Goal: Check status: Check status

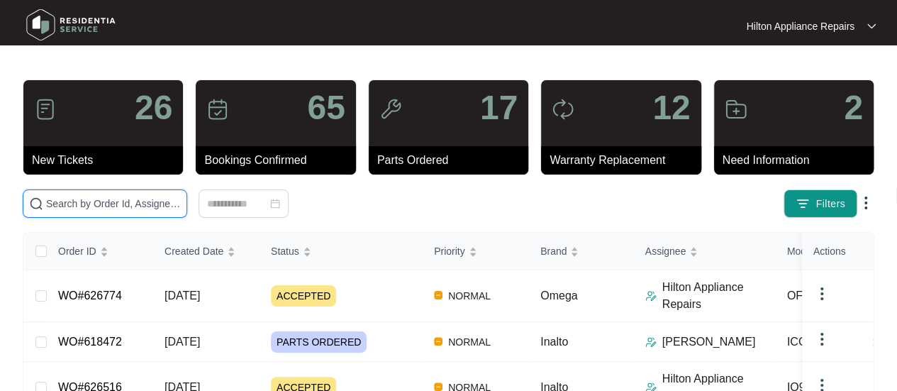
click at [84, 202] on input "text" at bounding box center [113, 204] width 135 height 16
paste input "626906"
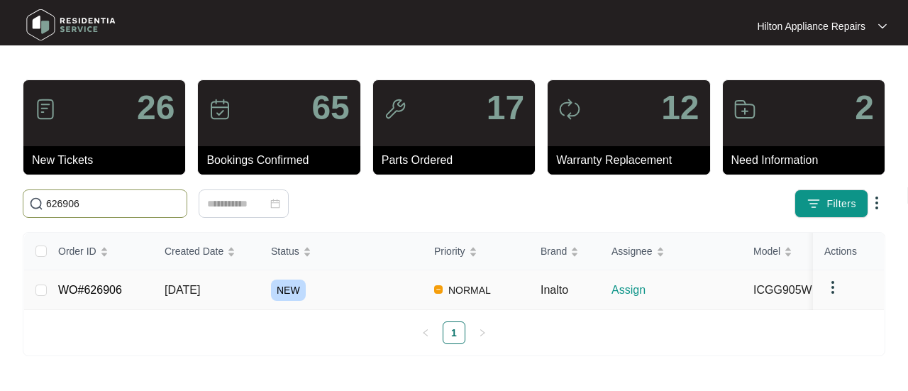
type input "626906"
click at [183, 289] on span "[DATE]" at bounding box center [182, 290] width 35 height 12
click at [191, 289] on span "[DATE]" at bounding box center [182, 290] width 35 height 12
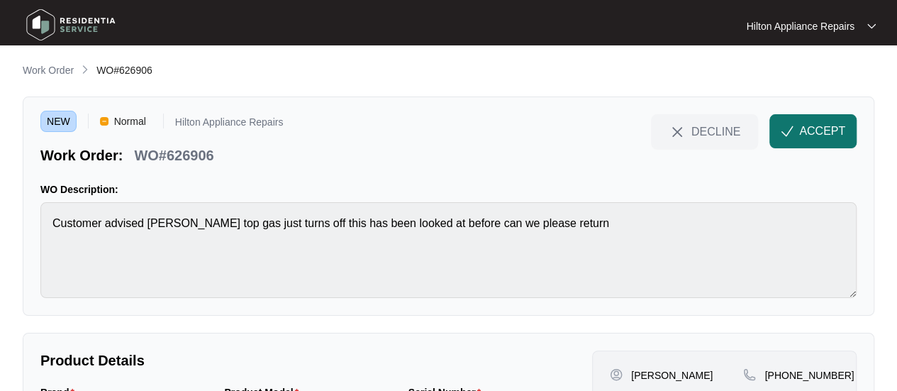
click at [803, 136] on span "ACCEPT" at bounding box center [823, 131] width 46 height 17
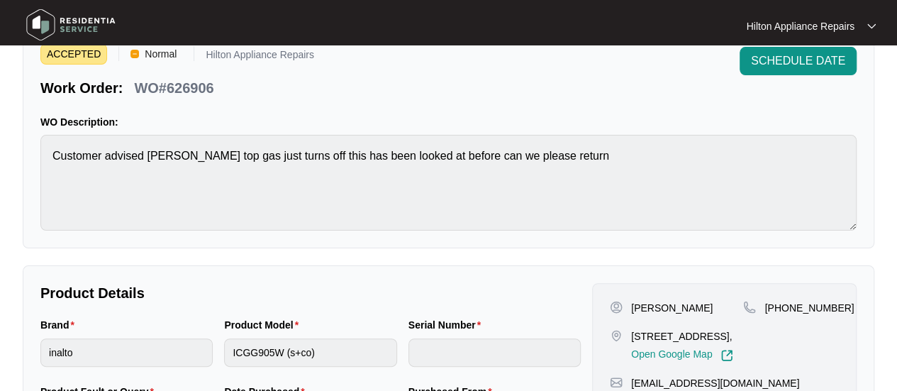
scroll to position [142, 0]
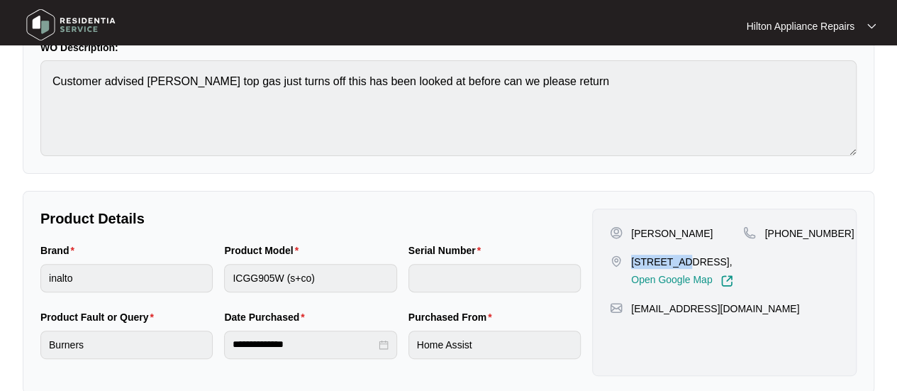
drag, startPoint x: 678, startPoint y: 260, endPoint x: 630, endPoint y: 258, distance: 48.3
click at [630, 258] on div "[STREET_ADDRESS], Open Google Map" at bounding box center [676, 271] width 133 height 33
copy p "24 Vimeira"
drag, startPoint x: 699, startPoint y: 258, endPoint x: 633, endPoint y: 262, distance: 66.1
click at [633, 262] on p "[STREET_ADDRESS]," at bounding box center [682, 262] width 102 height 14
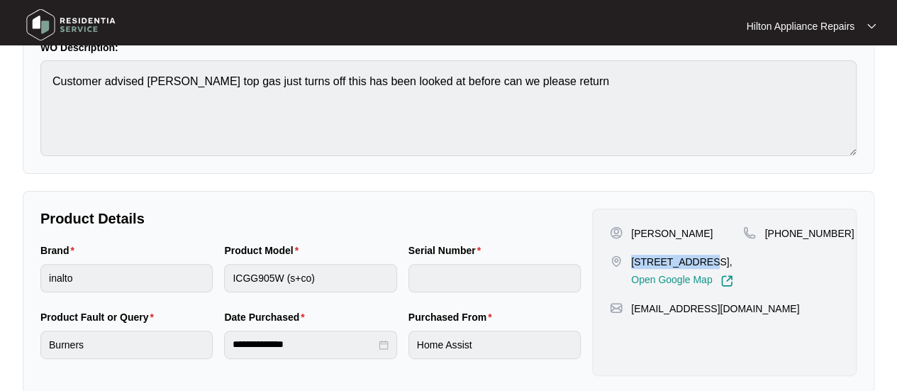
copy p "[STREET_ADDRESS]"
drag, startPoint x: 673, startPoint y: 232, endPoint x: 627, endPoint y: 234, distance: 45.5
click at [627, 234] on div "[PERSON_NAME]" at bounding box center [676, 233] width 133 height 14
copy p "[PERSON_NAME]"
drag, startPoint x: 701, startPoint y: 233, endPoint x: 675, endPoint y: 238, distance: 26.6
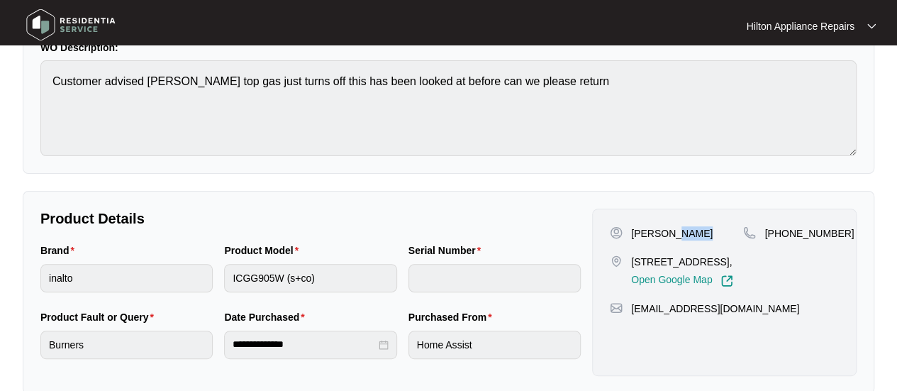
click at [675, 238] on div "[PERSON_NAME]" at bounding box center [676, 233] width 133 height 14
copy p "[PERSON_NAME]"
drag, startPoint x: 832, startPoint y: 236, endPoint x: 785, endPoint y: 238, distance: 46.8
click at [785, 238] on span "[PHONE_NUMBER]" at bounding box center [809, 233] width 89 height 11
copy span "402822919"
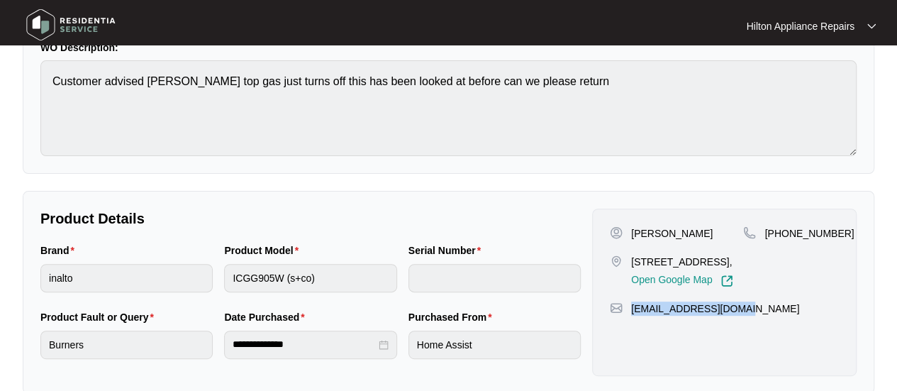
drag, startPoint x: 735, startPoint y: 334, endPoint x: 630, endPoint y: 338, distance: 105.1
click at [630, 316] on div "[EMAIL_ADDRESS][DOMAIN_NAME]" at bounding box center [724, 309] width 229 height 14
copy p "[EMAIL_ADDRESS][DOMAIN_NAME]"
click at [192, 279] on div "Brand inalto Product Model ICGG905W (s+co) Serial Number" at bounding box center [311, 276] width 552 height 67
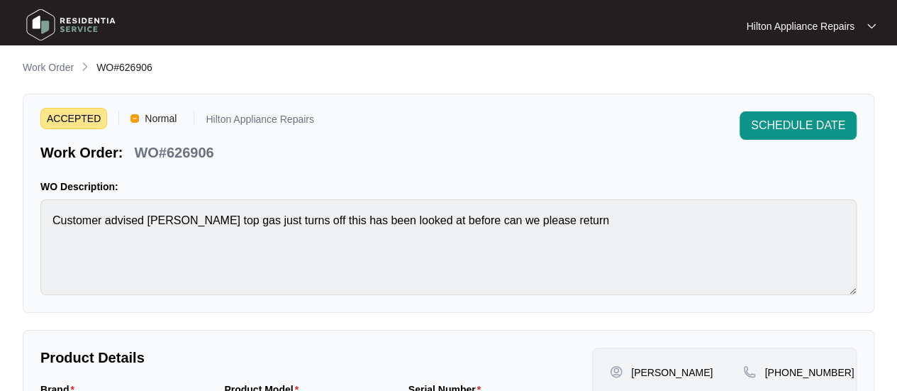
scroll to position [0, 0]
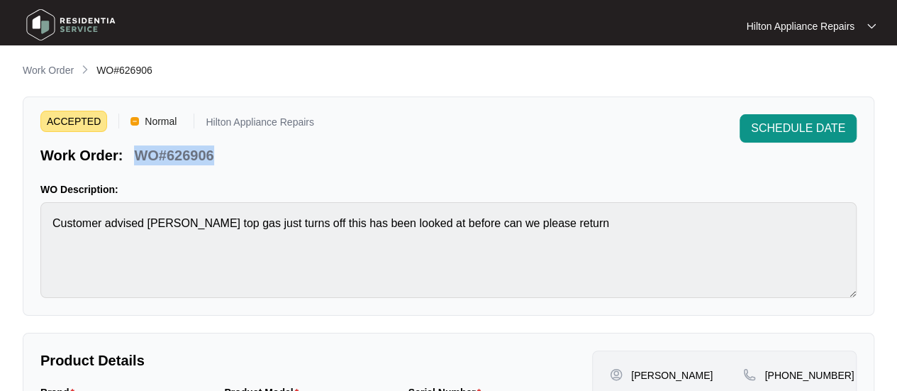
drag, startPoint x: 188, startPoint y: 158, endPoint x: 136, endPoint y: 153, distance: 52.1
click at [136, 153] on div "Work Order: WO#626906" at bounding box center [177, 152] width 274 height 25
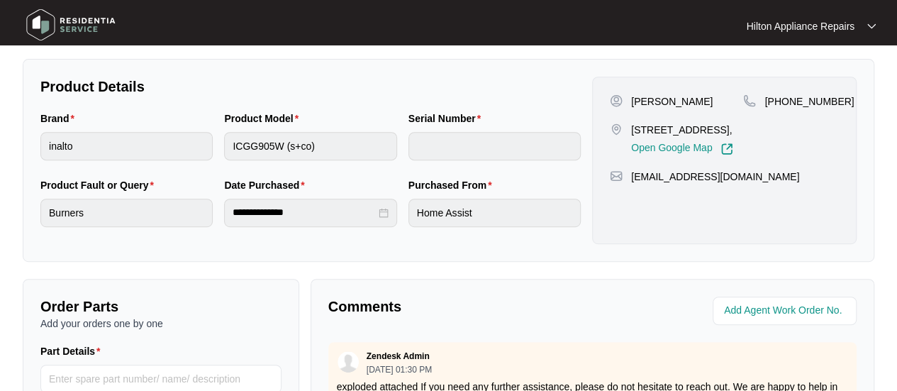
scroll to position [355, 0]
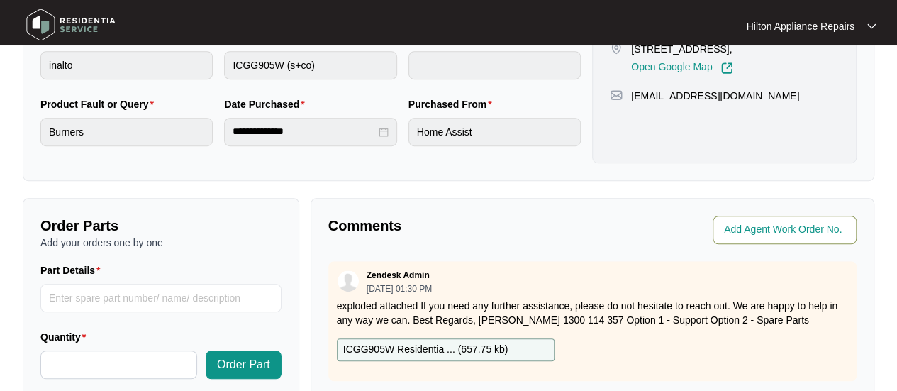
click at [752, 217] on span at bounding box center [785, 230] width 144 height 28
type input "41405"
click at [514, 238] on div "Comments" at bounding box center [458, 230] width 270 height 28
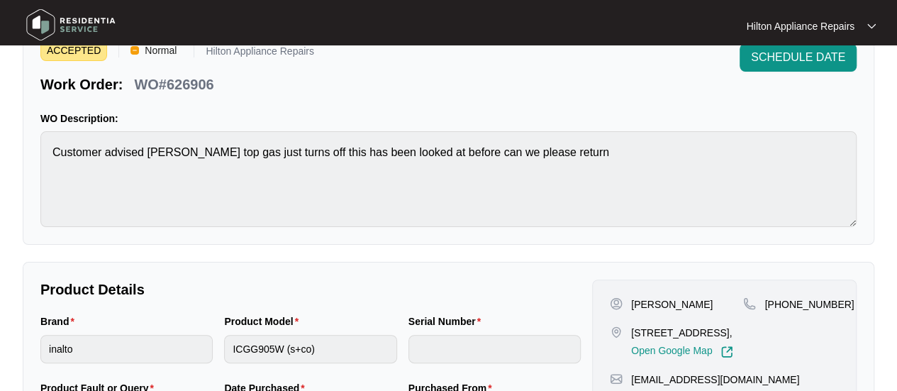
scroll to position [0, 0]
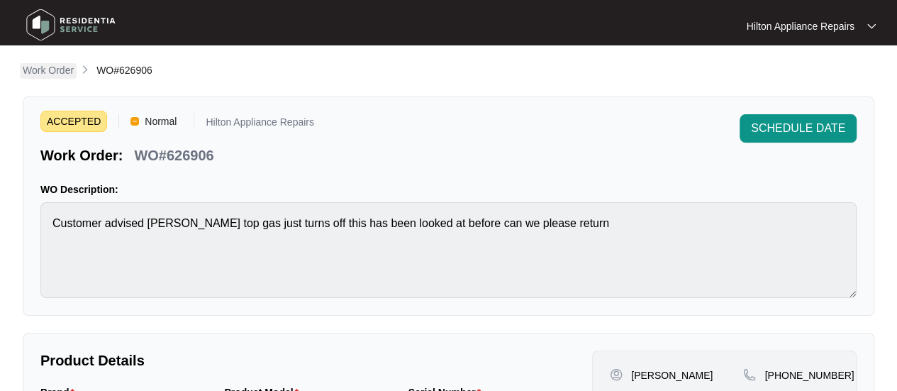
click at [53, 67] on p "Work Order" at bounding box center [48, 70] width 51 height 14
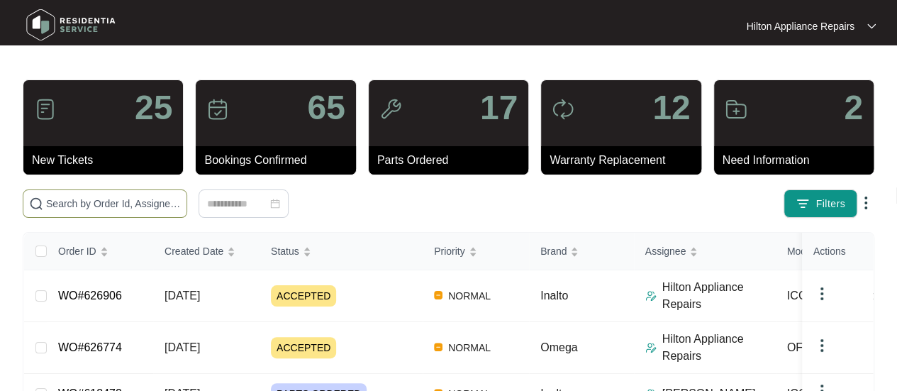
click at [65, 204] on input "text" at bounding box center [113, 204] width 135 height 16
paste input "626912"
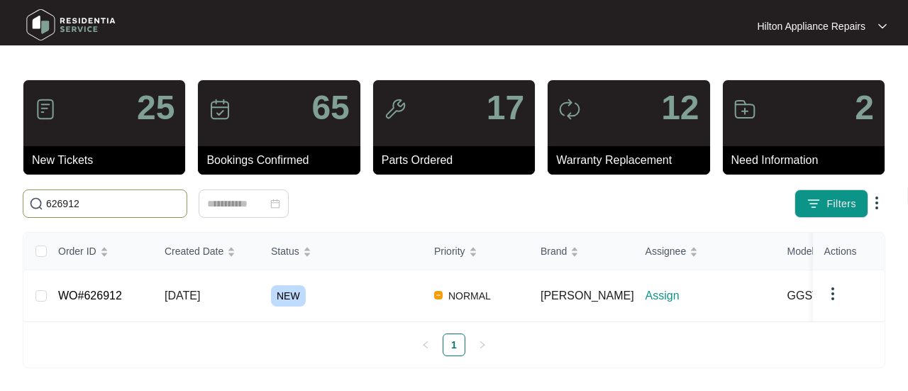
drag, startPoint x: 114, startPoint y: 204, endPoint x: 10, endPoint y: 205, distance: 103.6
click at [10, 205] on main "25 New Tickets 65 Bookings Confirmed 17 Parts Ordered 12 Warranty Replacement 2…" at bounding box center [454, 195] width 908 height 391
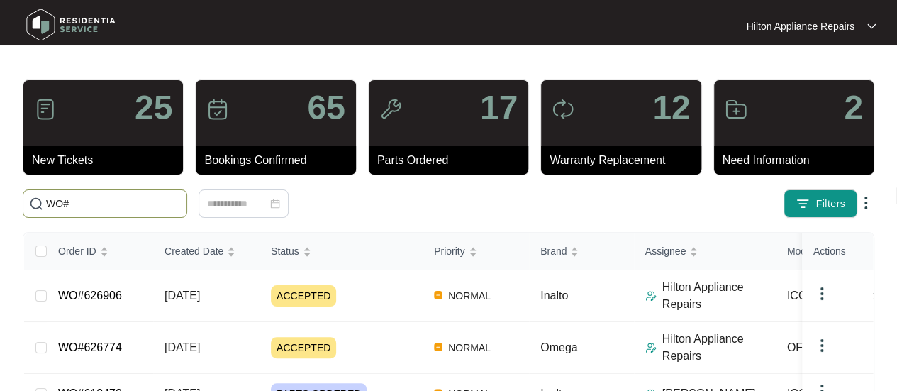
paste input "626912"
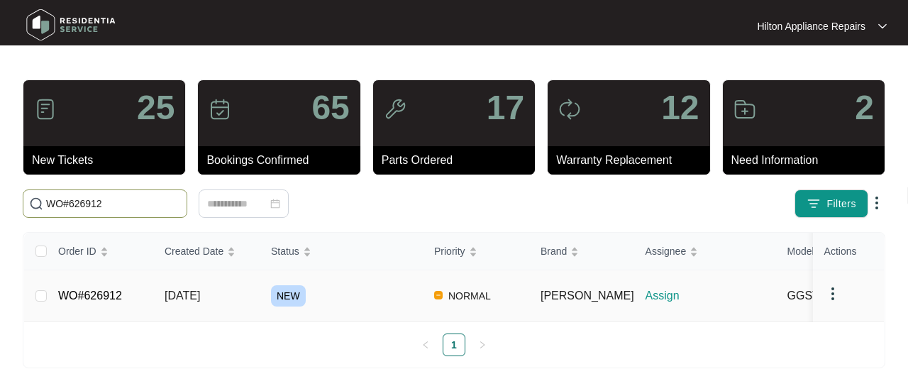
type input "WO#626912"
click at [193, 289] on span "[DATE]" at bounding box center [182, 295] width 35 height 12
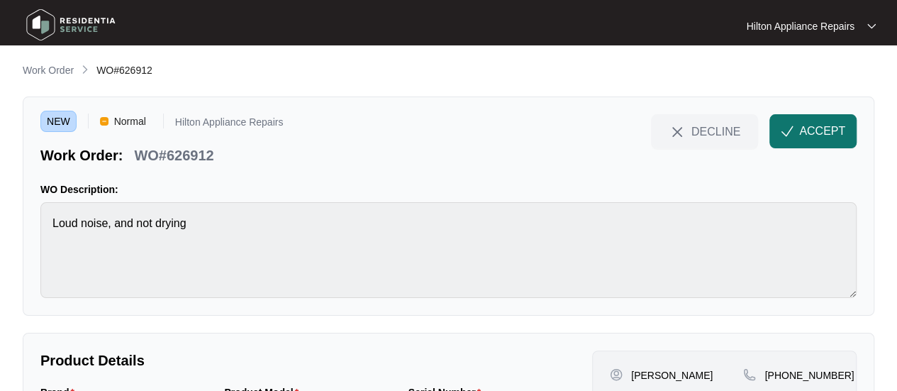
click at [817, 124] on span "ACCEPT" at bounding box center [823, 131] width 46 height 17
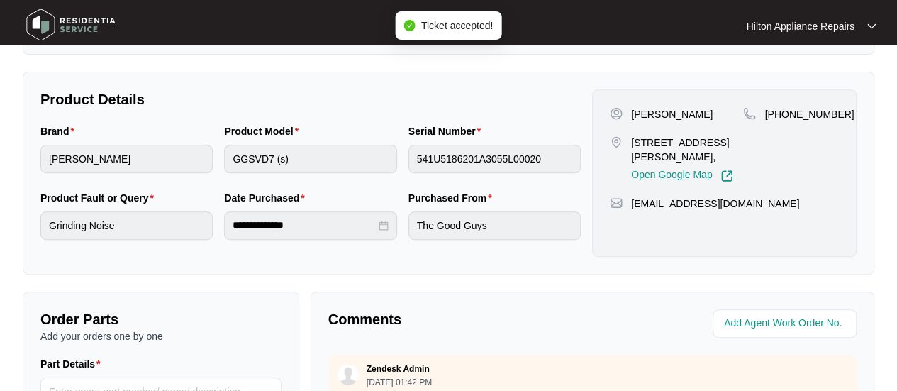
scroll to position [284, 0]
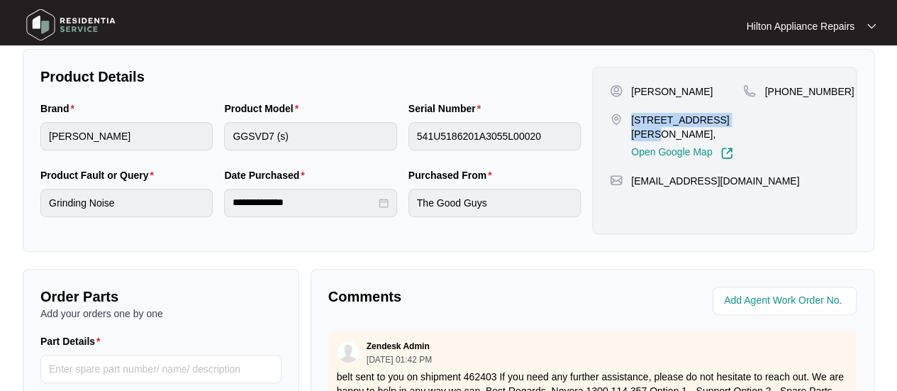
drag, startPoint x: 732, startPoint y: 117, endPoint x: 626, endPoint y: 118, distance: 105.7
click at [626, 118] on div "[STREET_ADDRESS][PERSON_NAME], Open Google Map" at bounding box center [676, 136] width 133 height 47
copy p "3 [PERSON_NAME] Warnbro"
drag, startPoint x: 654, startPoint y: 90, endPoint x: 628, endPoint y: 90, distance: 26.3
click at [628, 90] on div "[PERSON_NAME]" at bounding box center [676, 91] width 133 height 14
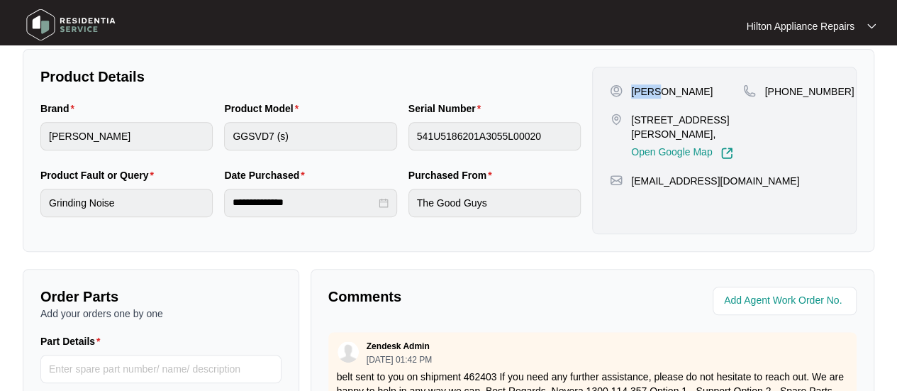
copy p "[PERSON_NAME]"
drag, startPoint x: 719, startPoint y: 90, endPoint x: 658, endPoint y: 92, distance: 60.3
click at [658, 92] on div "[PERSON_NAME]" at bounding box center [676, 91] width 133 height 14
copy p "[PERSON_NAME]"
drag, startPoint x: 832, startPoint y: 90, endPoint x: 785, endPoint y: 91, distance: 46.8
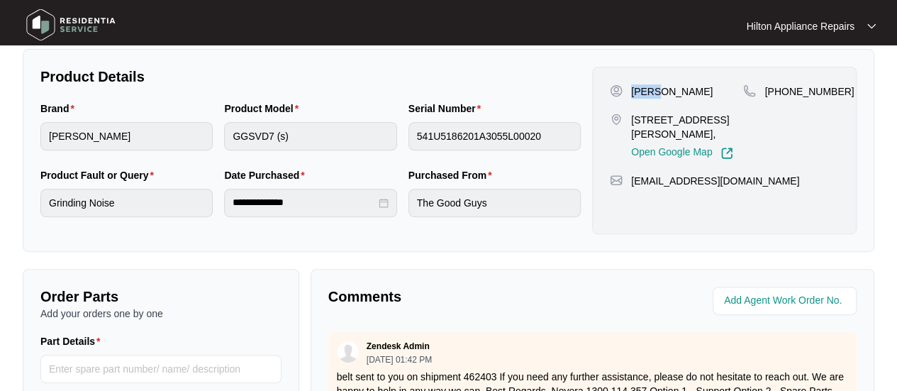
click at [785, 91] on span "[PHONE_NUMBER]" at bounding box center [809, 91] width 89 height 11
copy span "404423287"
drag, startPoint x: 744, startPoint y: 181, endPoint x: 627, endPoint y: 185, distance: 117.1
click at [627, 185] on div "[EMAIL_ADDRESS][DOMAIN_NAME]" at bounding box center [724, 181] width 229 height 14
click at [160, 136] on div "Brand [PERSON_NAME] Product Model GGSVD7 (s) Serial Number 541U5186201A3055L000…" at bounding box center [311, 134] width 552 height 67
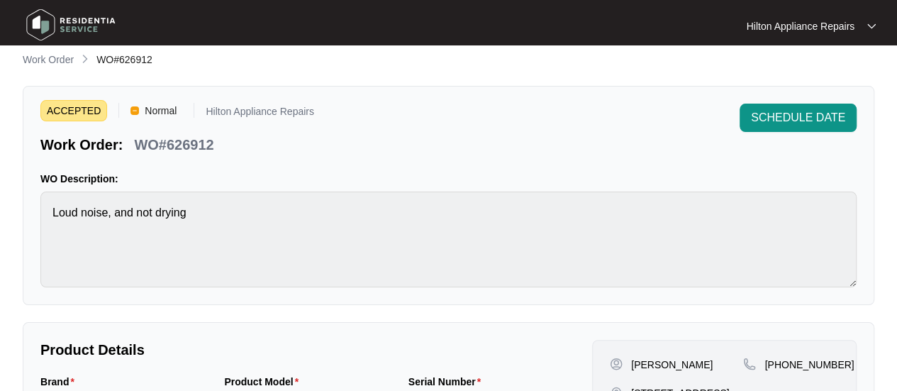
scroll to position [213, 0]
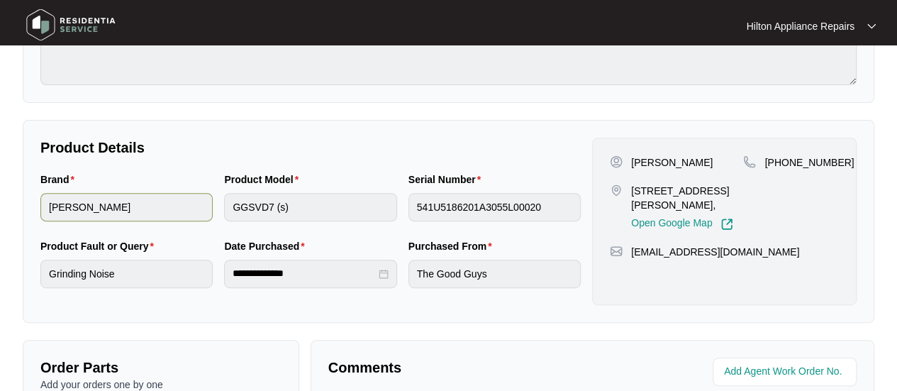
click at [153, 209] on div "Brand [PERSON_NAME] Product Model GGSVD7 (s) Serial Number 541U5186201A3055L000…" at bounding box center [311, 205] width 552 height 67
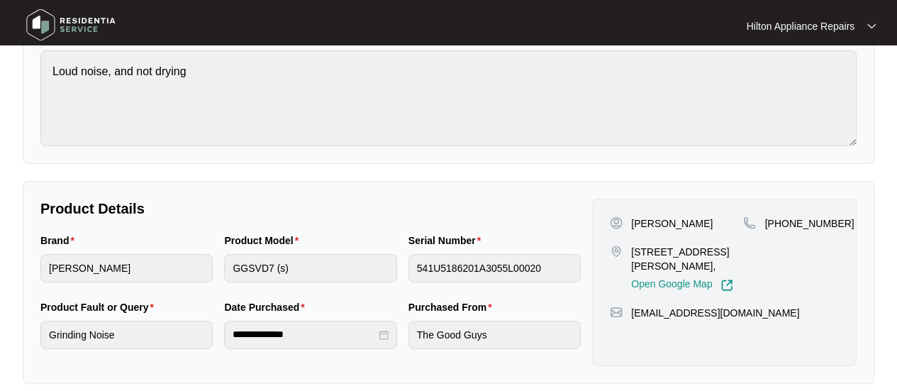
scroll to position [0, 0]
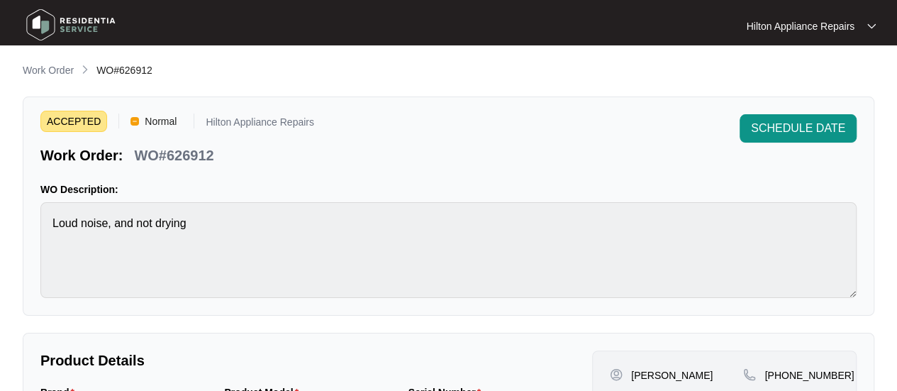
click at [26, 232] on div "ACCEPTED Normal Hilton Appliance Repairs Work Order: WO#626912 SCHEDULE DATE WO…" at bounding box center [449, 205] width 852 height 219
drag, startPoint x: 211, startPoint y: 160, endPoint x: 132, endPoint y: 158, distance: 79.5
click at [132, 158] on div "WO#626912" at bounding box center [173, 152] width 91 height 25
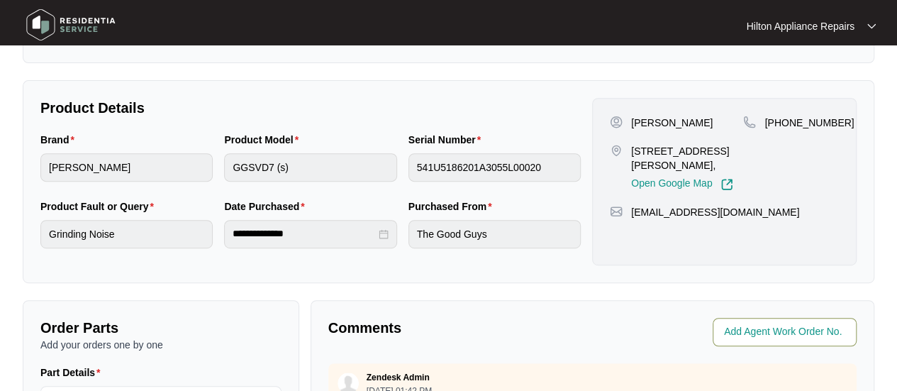
scroll to position [284, 0]
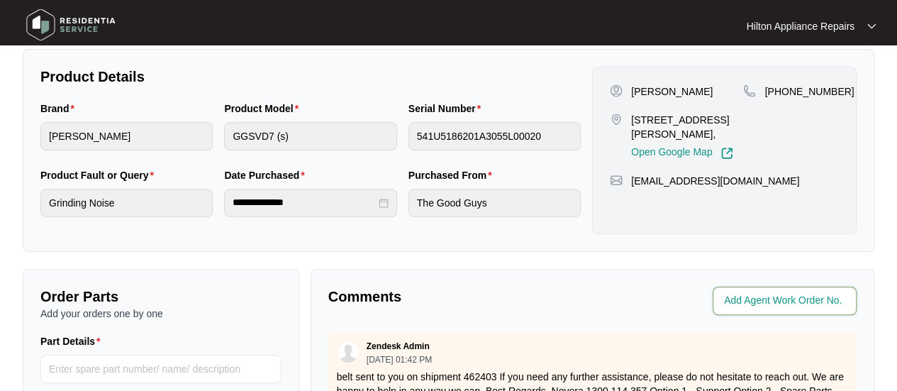
click at [758, 297] on input "string" at bounding box center [786, 300] width 124 height 17
type input "41407"
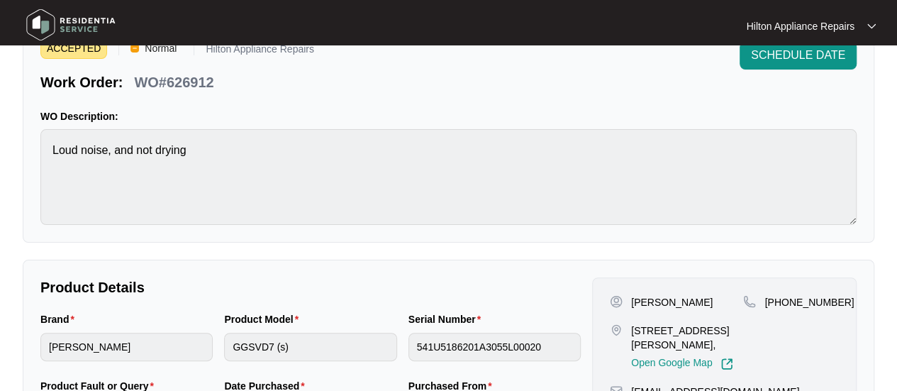
scroll to position [0, 0]
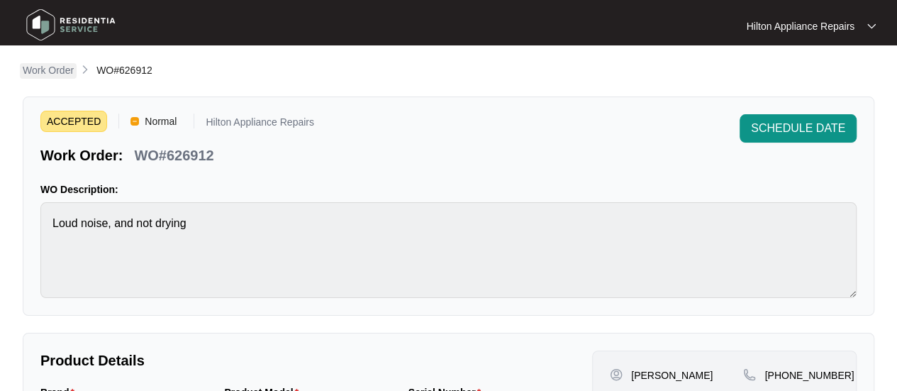
click at [35, 69] on p "Work Order" at bounding box center [48, 70] width 51 height 14
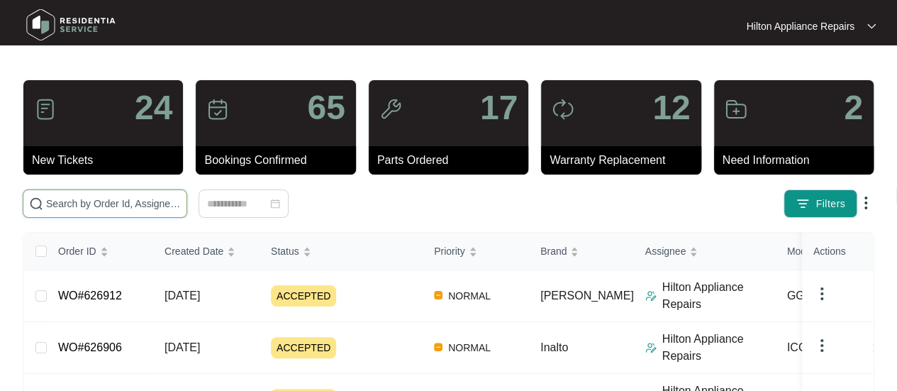
click at [67, 202] on input "text" at bounding box center [113, 204] width 135 height 16
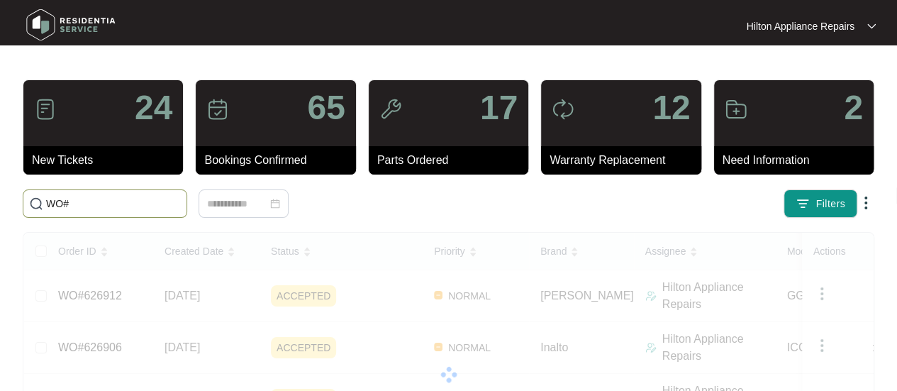
paste input "626916"
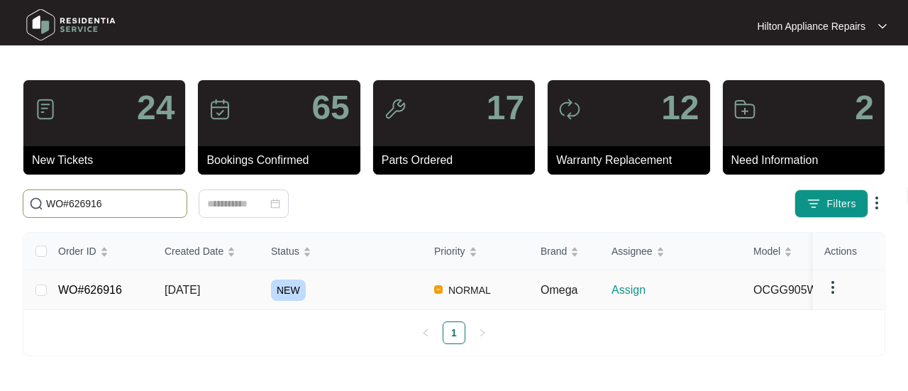
type input "WO#626916"
click at [182, 287] on span "[DATE]" at bounding box center [182, 290] width 35 height 12
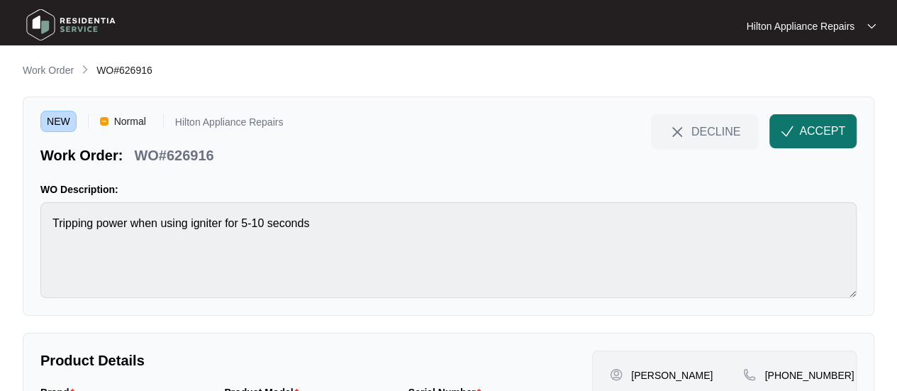
click at [802, 126] on span "ACCEPT" at bounding box center [823, 131] width 46 height 17
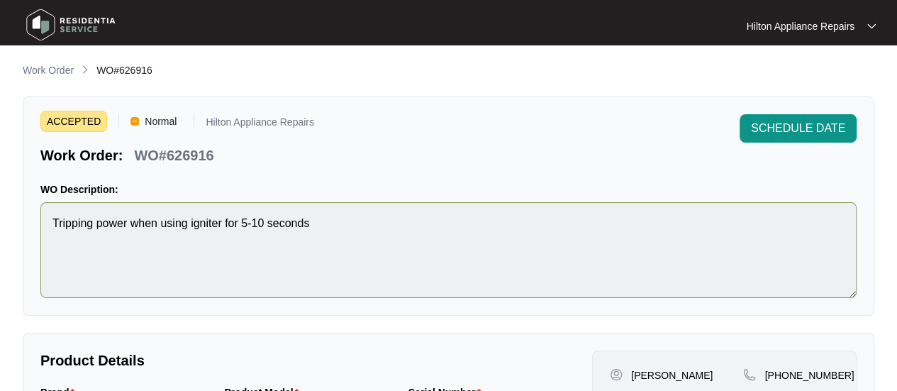
scroll to position [142, 0]
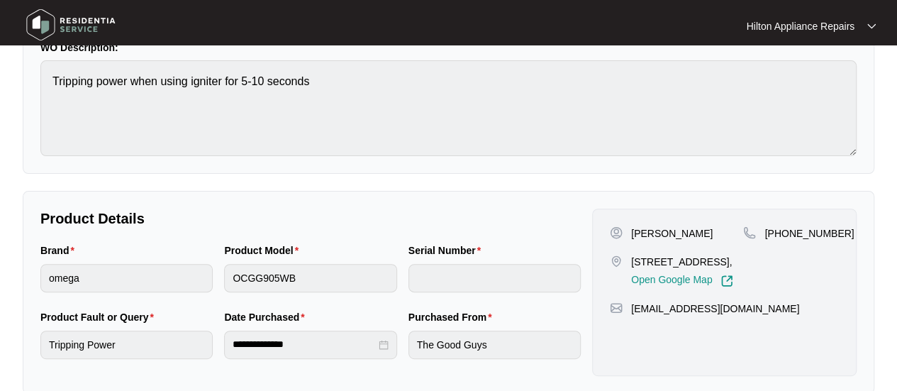
drag, startPoint x: 677, startPoint y: 274, endPoint x: 633, endPoint y: 260, distance: 46.2
click at [633, 260] on p "[STREET_ADDRESS]," at bounding box center [682, 262] width 102 height 14
drag, startPoint x: 667, startPoint y: 231, endPoint x: 630, endPoint y: 236, distance: 37.2
click at [630, 236] on div "[PERSON_NAME]" at bounding box center [676, 233] width 133 height 14
drag, startPoint x: 707, startPoint y: 231, endPoint x: 671, endPoint y: 235, distance: 35.7
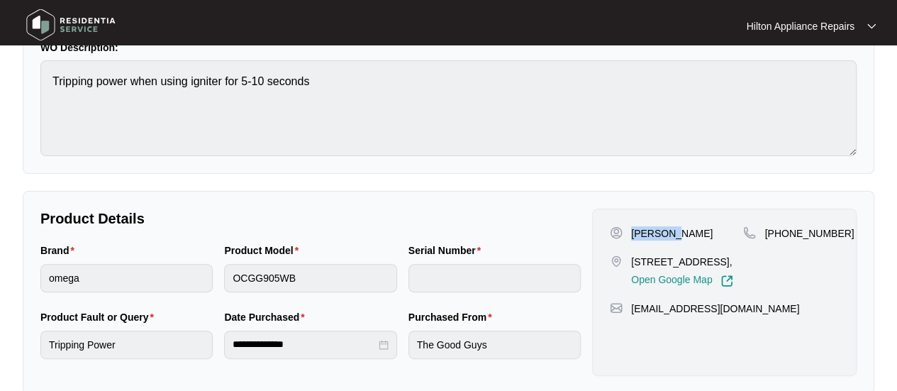
click at [671, 235] on div "[PERSON_NAME]" at bounding box center [676, 233] width 133 height 14
drag, startPoint x: 833, startPoint y: 235, endPoint x: 782, endPoint y: 236, distance: 51.1
click at [782, 236] on span "[PHONE_NUMBER]" at bounding box center [809, 233] width 89 height 11
drag, startPoint x: 726, startPoint y: 323, endPoint x: 628, endPoint y: 320, distance: 98.0
click at [628, 316] on div "[EMAIL_ADDRESS][DOMAIN_NAME]" at bounding box center [724, 309] width 229 height 14
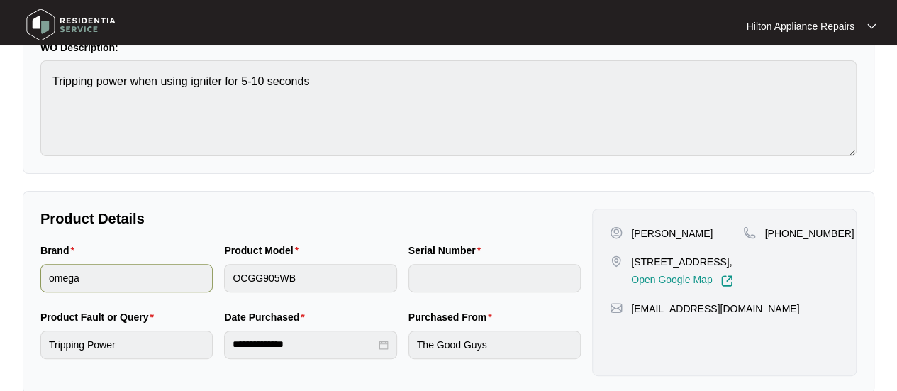
click at [206, 280] on div "Brand omega Product Model OCGG905WB Serial Number" at bounding box center [311, 276] width 552 height 67
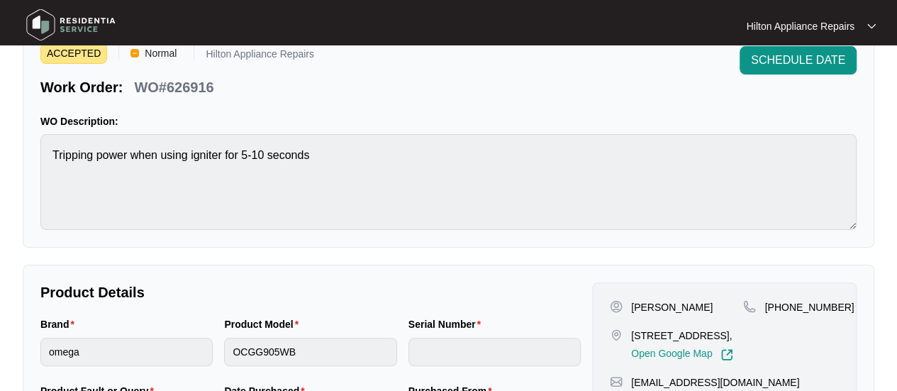
scroll to position [0, 0]
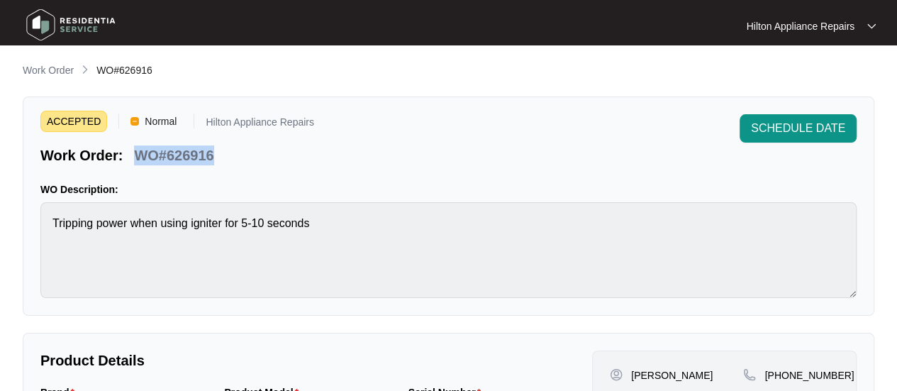
drag, startPoint x: 219, startPoint y: 147, endPoint x: 129, endPoint y: 155, distance: 89.8
click at [129, 155] on div "Work Order: WO#626916" at bounding box center [177, 152] width 274 height 25
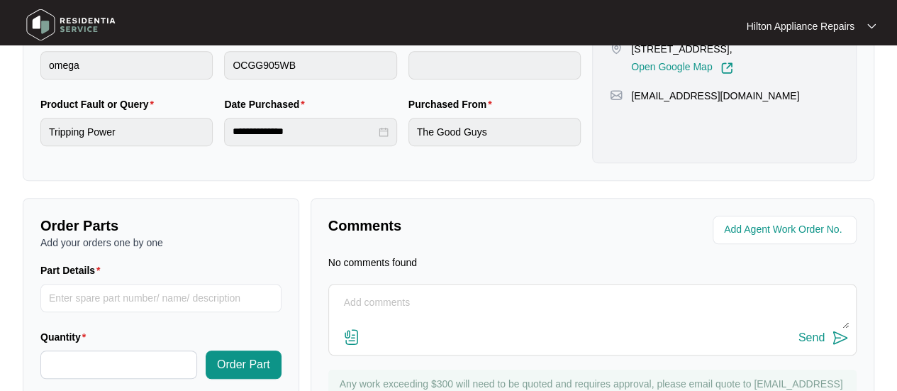
scroll to position [428, 0]
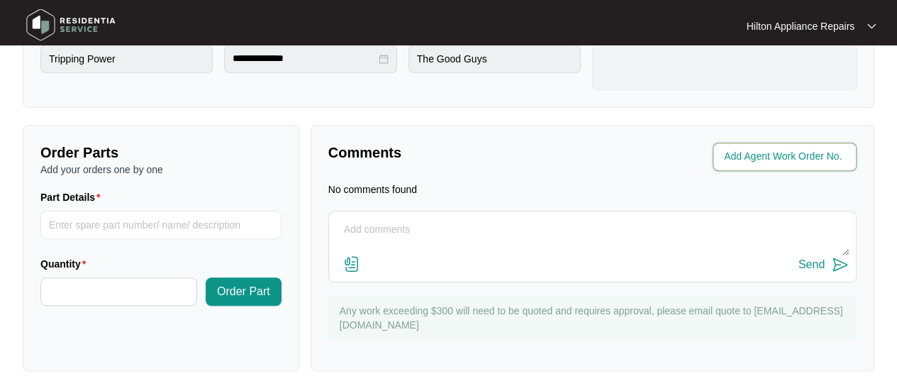
click at [741, 155] on input "string" at bounding box center [786, 156] width 124 height 17
type input "41408"
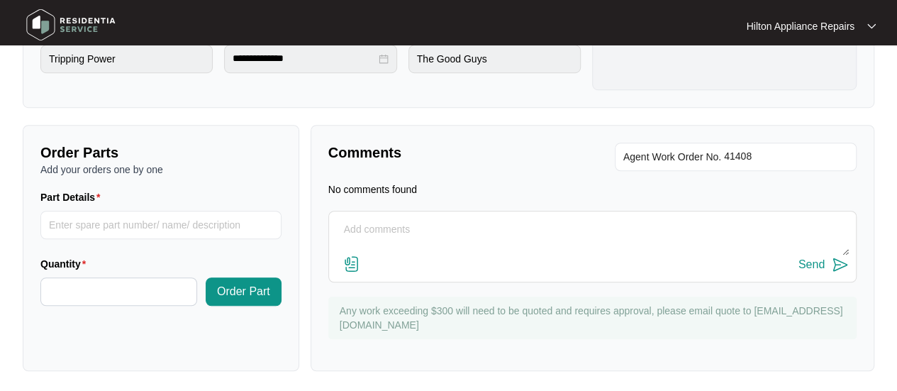
click at [455, 135] on div "Comments Agent Work Order No. No comments found Send Any work exceeding $300 wi…" at bounding box center [593, 248] width 564 height 246
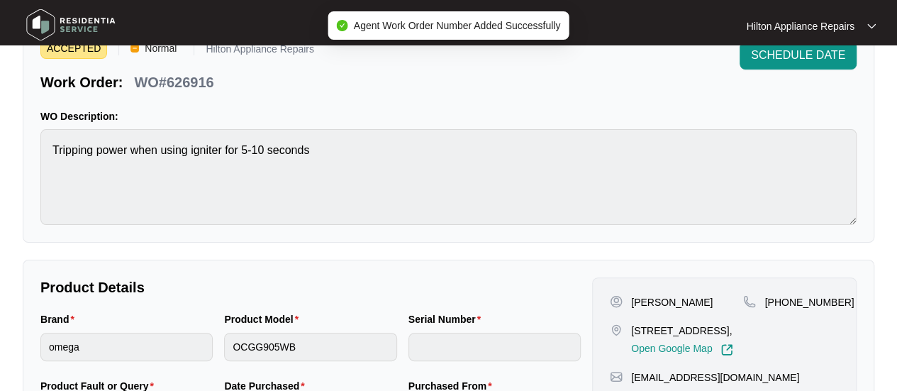
scroll to position [0, 0]
